Goal: Task Accomplishment & Management: Manage account settings

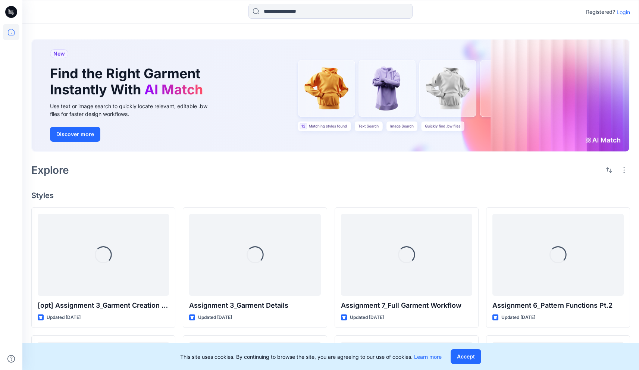
click at [623, 13] on p "Login" at bounding box center [622, 12] width 13 height 8
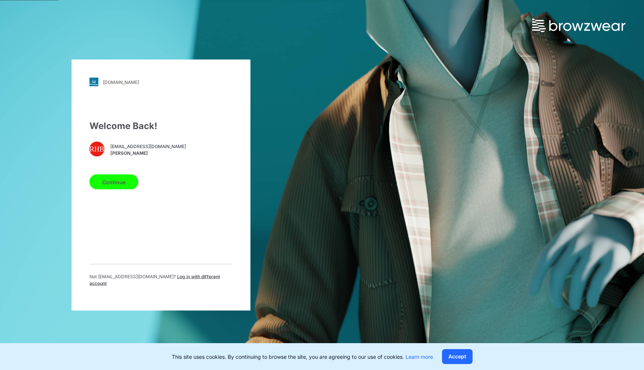
click at [128, 182] on button "Continue" at bounding box center [113, 182] width 49 height 15
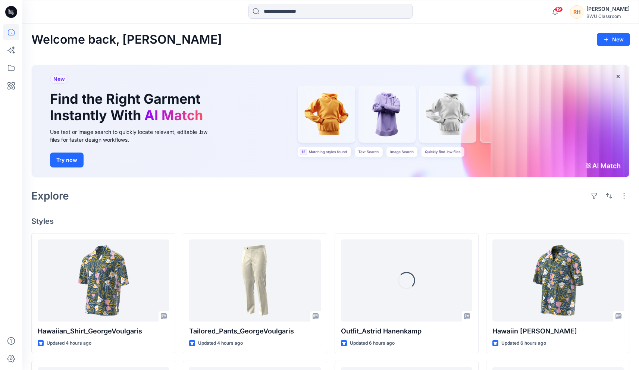
click at [574, 12] on div "[PERSON_NAME] Herzianty Binte [PERSON_NAME] BWU Classroom" at bounding box center [600, 11] width 60 height 15
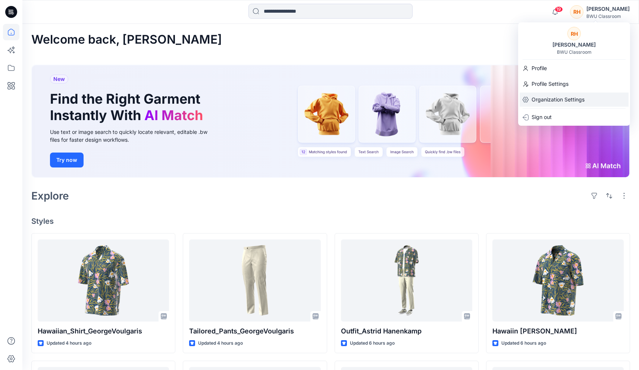
click at [565, 98] on p "Organization Settings" at bounding box center [557, 99] width 53 height 14
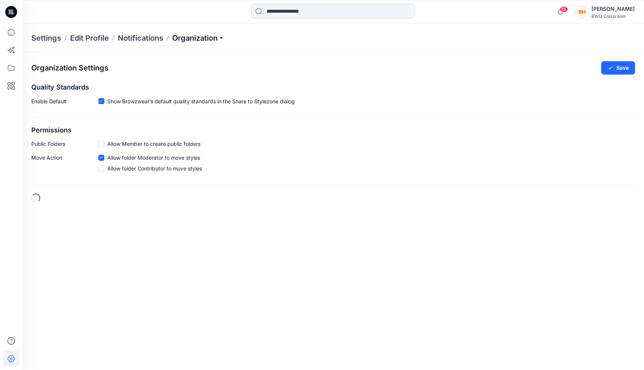
click at [205, 33] on p "Organization" at bounding box center [198, 38] width 52 height 10
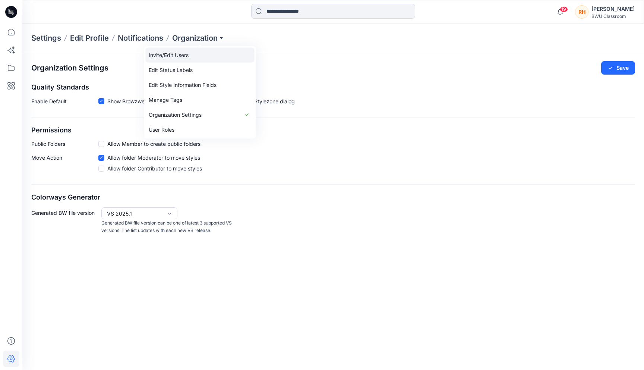
click at [183, 58] on link "Invite/Edit Users" at bounding box center [200, 55] width 109 height 15
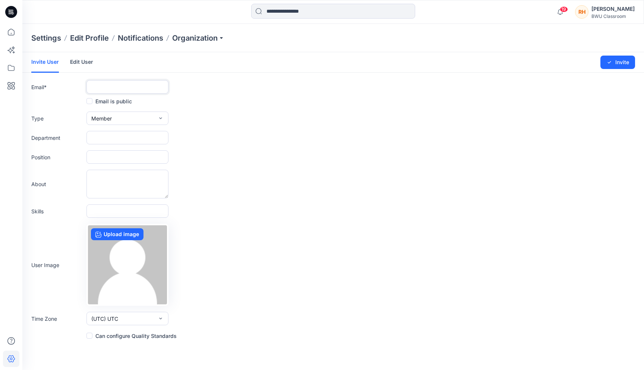
click at [109, 85] on input "text" at bounding box center [128, 86] width 82 height 13
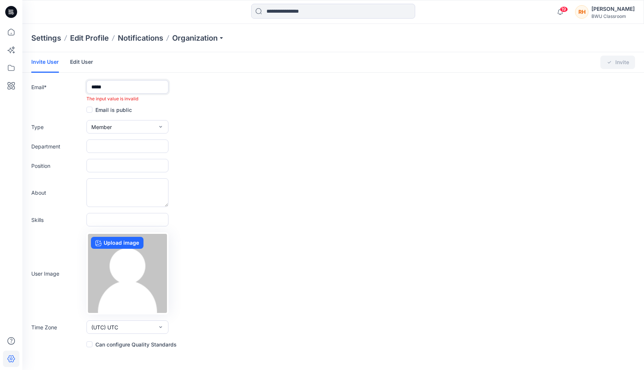
type input "*****"
click at [75, 59] on link "Edit User" at bounding box center [81, 61] width 23 height 19
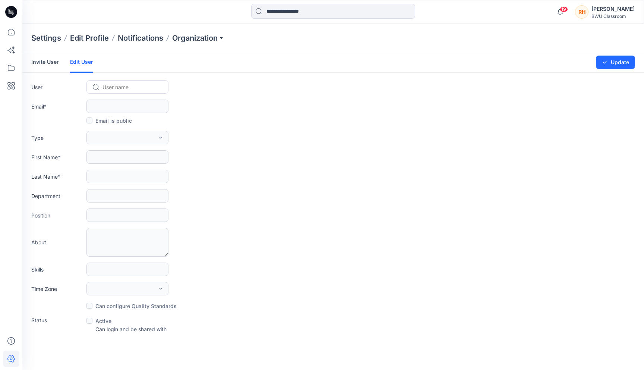
click at [114, 89] on div at bounding box center [132, 86] width 59 height 9
type input "*****"
click at [107, 100] on span "[PERSON_NAME]" at bounding box center [125, 103] width 43 height 8
type input "**********"
type input "*****"
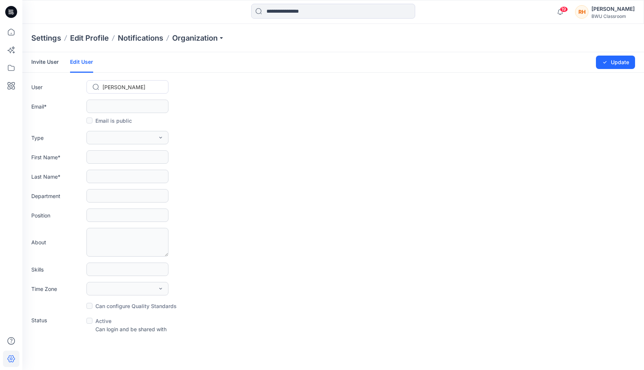
type input "*"
type input "**********"
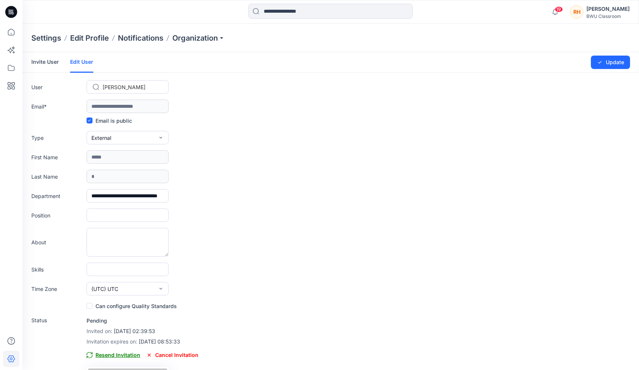
click at [123, 353] on span "Resend Invitation" at bounding box center [114, 355] width 54 height 9
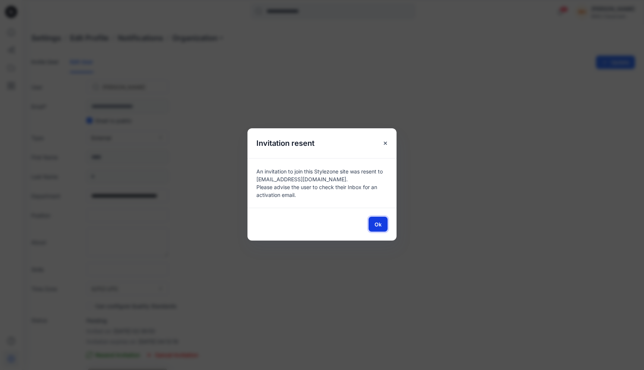
click at [377, 225] on span "Ok" at bounding box center [378, 224] width 7 height 8
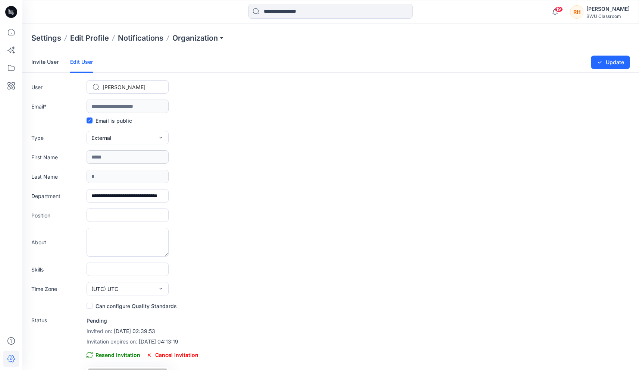
click at [586, 16] on div "BWU Classroom" at bounding box center [607, 16] width 43 height 6
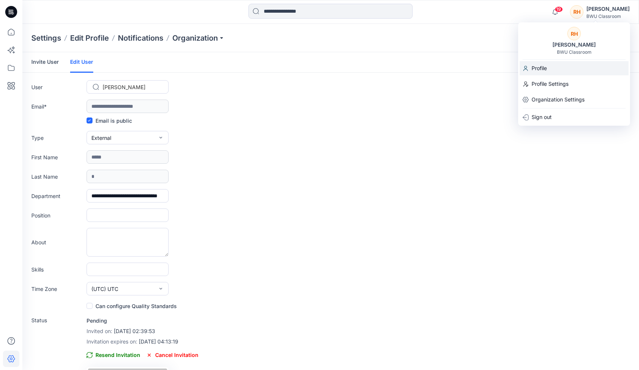
click at [552, 70] on div "Profile" at bounding box center [573, 68] width 109 height 14
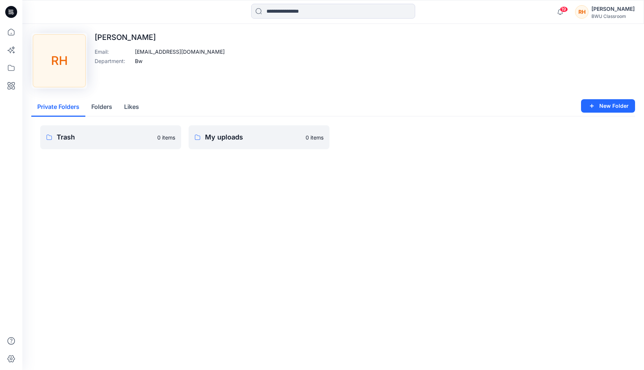
click at [96, 102] on button "Folders" at bounding box center [101, 107] width 33 height 19
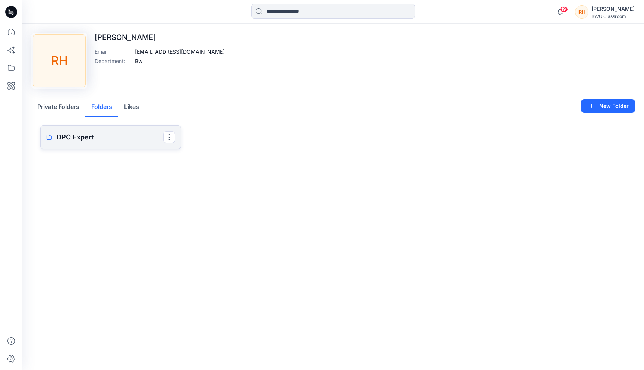
click at [100, 136] on p "DPC Expert" at bounding box center [110, 137] width 107 height 10
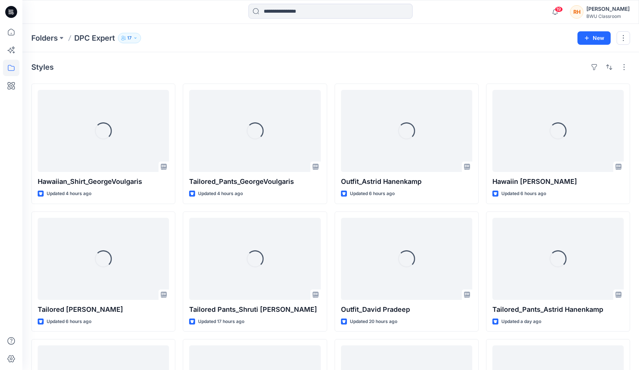
click at [131, 37] on p "17" at bounding box center [129, 38] width 4 height 8
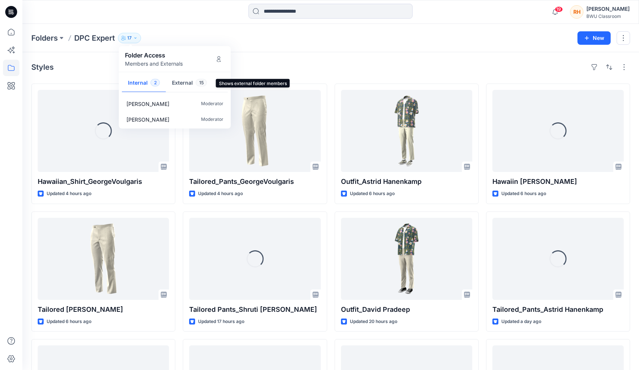
click at [195, 83] on button "External 15" at bounding box center [189, 83] width 47 height 19
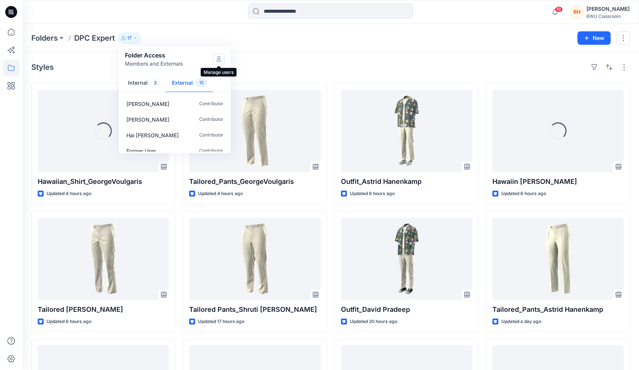
click at [216, 63] on button "Manage Users" at bounding box center [219, 59] width 12 height 12
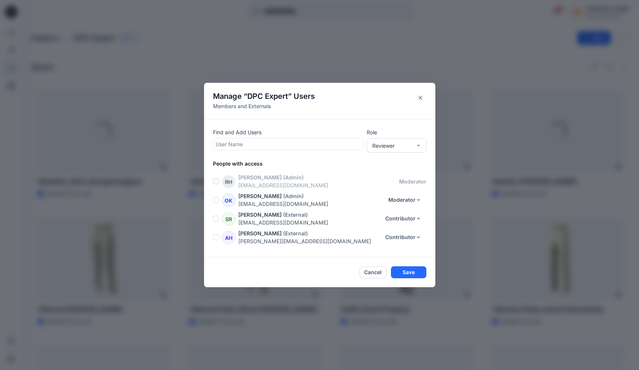
scroll to position [239, 0]
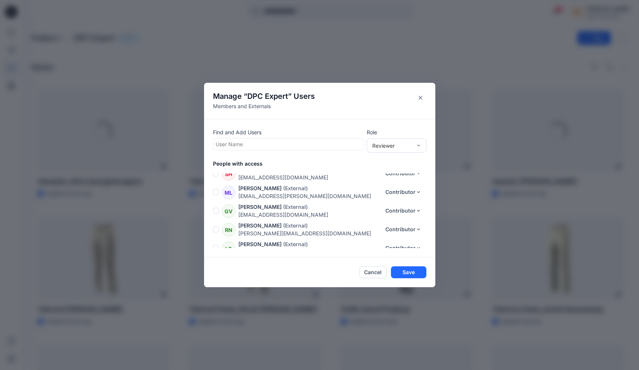
click at [254, 145] on div at bounding box center [288, 143] width 145 height 9
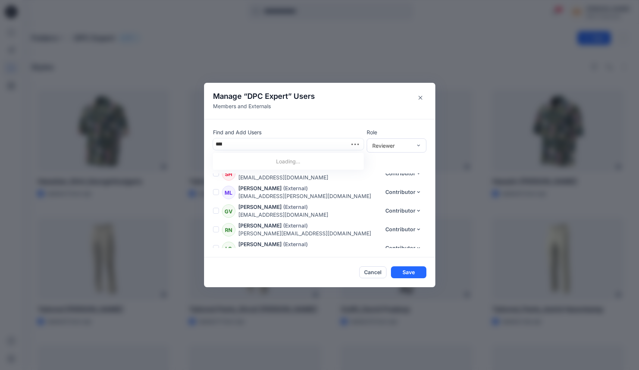
type input "*****"
click at [250, 167] on p "[PERSON_NAME]" at bounding box center [251, 163] width 43 height 10
click at [399, 142] on div "Reviewer" at bounding box center [392, 145] width 40 height 8
click at [399, 170] on div "Contributor" at bounding box center [396, 172] width 57 height 13
click at [407, 273] on button "Save" at bounding box center [408, 273] width 35 height 12
